Goal: Information Seeking & Learning: Understand process/instructions

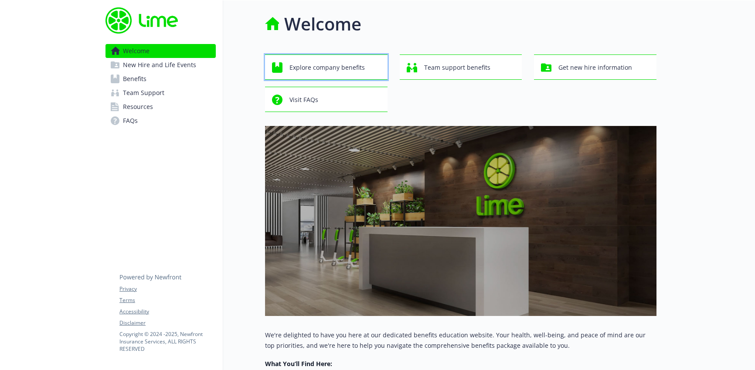
click at [342, 68] on span "Explore company benefits" at bounding box center [326, 67] width 75 height 17
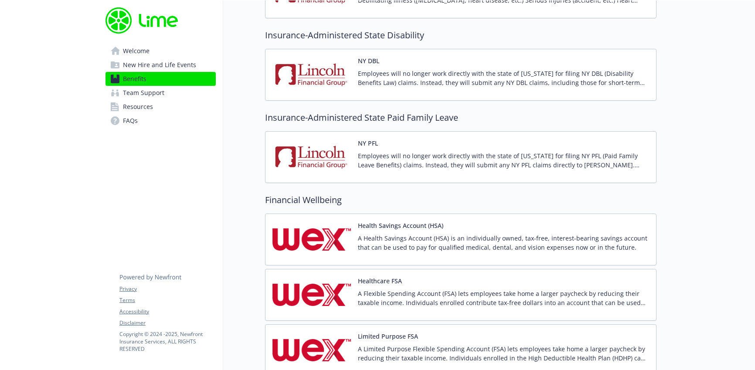
scroll to position [989, 0]
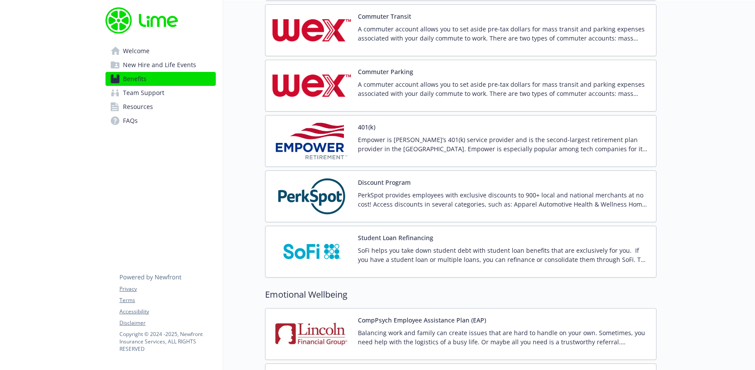
click at [342, 142] on img at bounding box center [311, 140] width 78 height 37
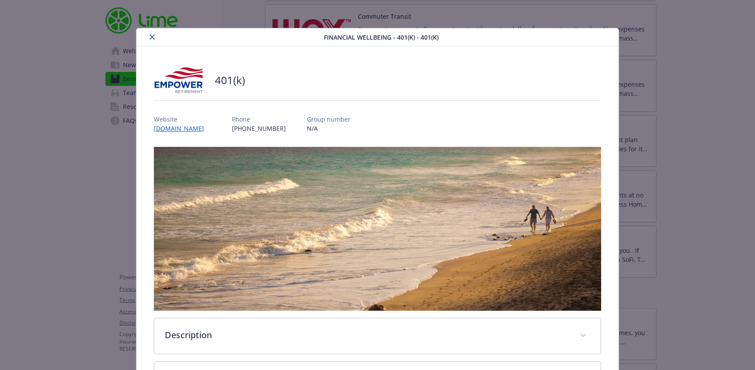
scroll to position [163, 0]
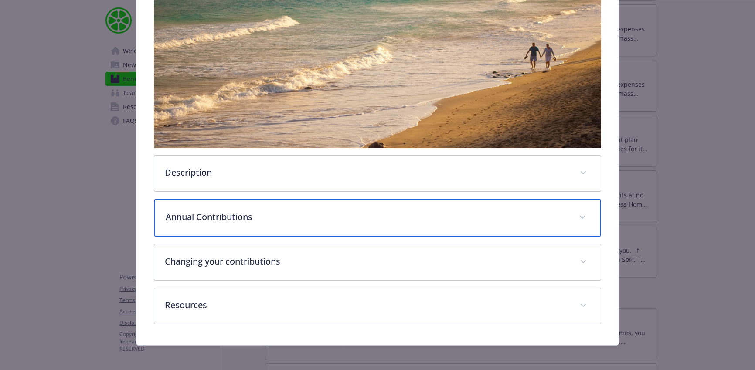
click at [284, 212] on p "Annual Contributions" at bounding box center [367, 216] width 403 height 13
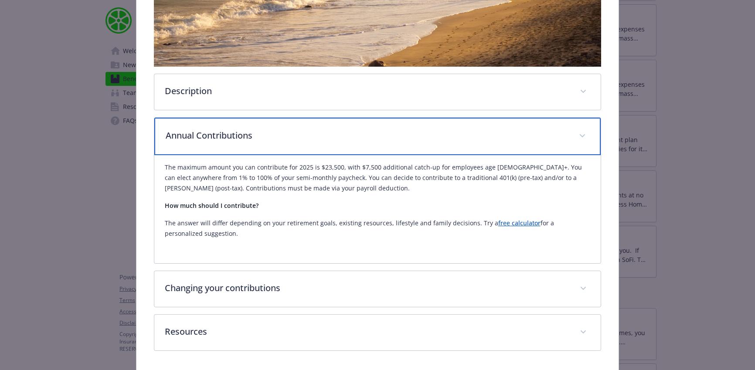
scroll to position [272, 0]
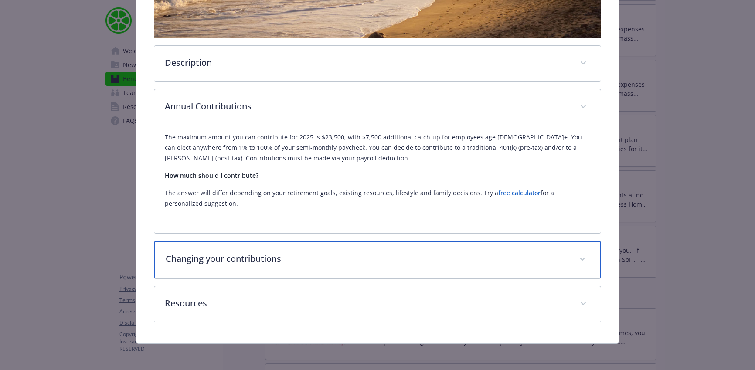
click at [248, 263] on p "Changing your contributions" at bounding box center [367, 258] width 403 height 13
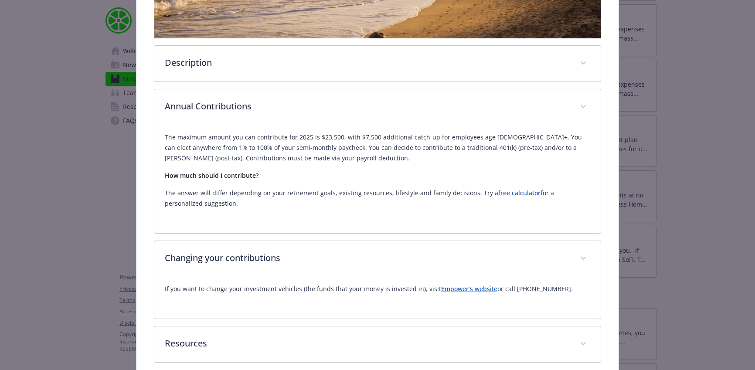
click at [474, 289] on link "Empower’s website" at bounding box center [469, 288] width 56 height 8
